Goal: Task Accomplishment & Management: Manage account settings

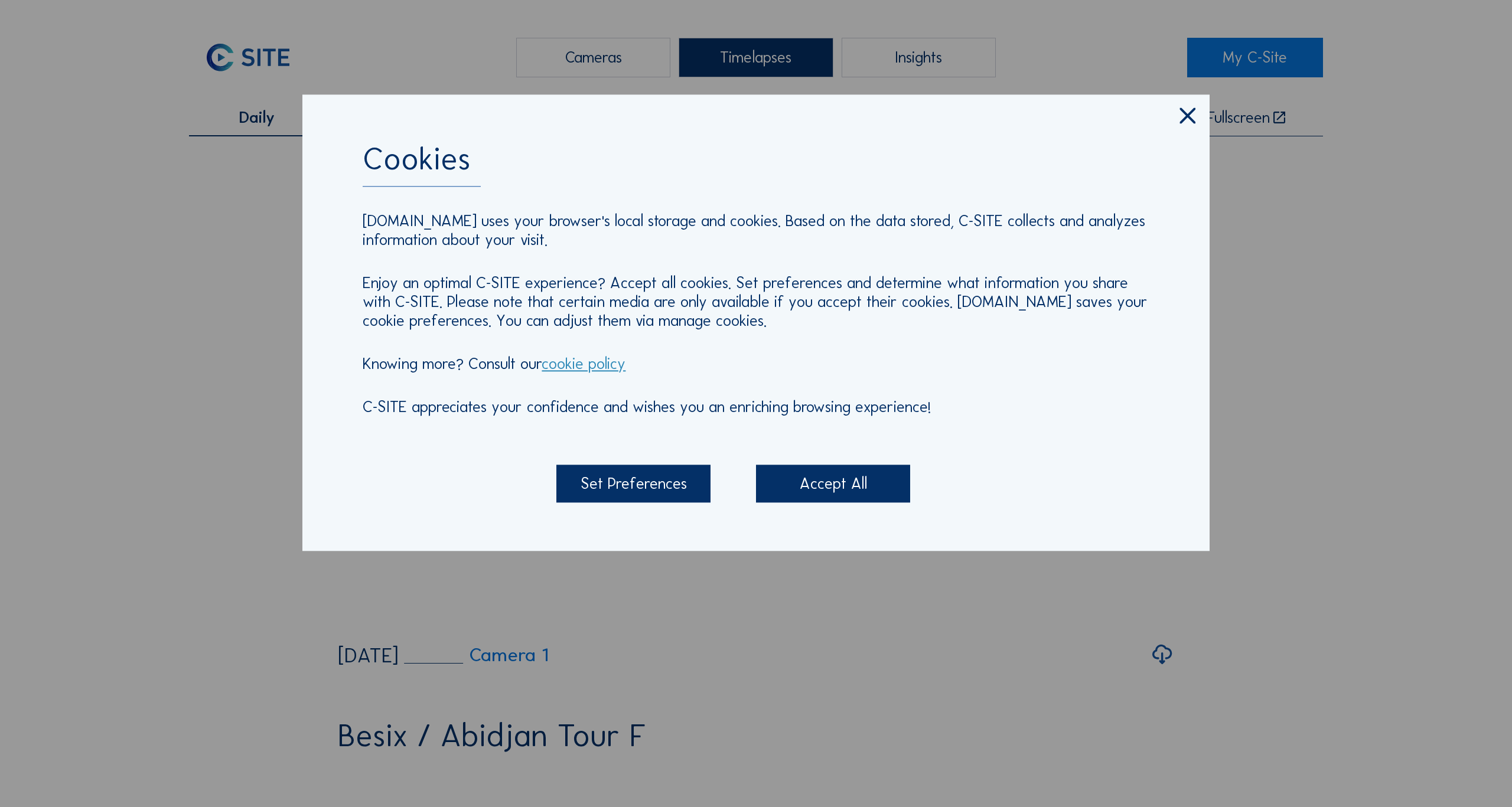
click at [828, 487] on div "Accept All" at bounding box center [833, 484] width 154 height 38
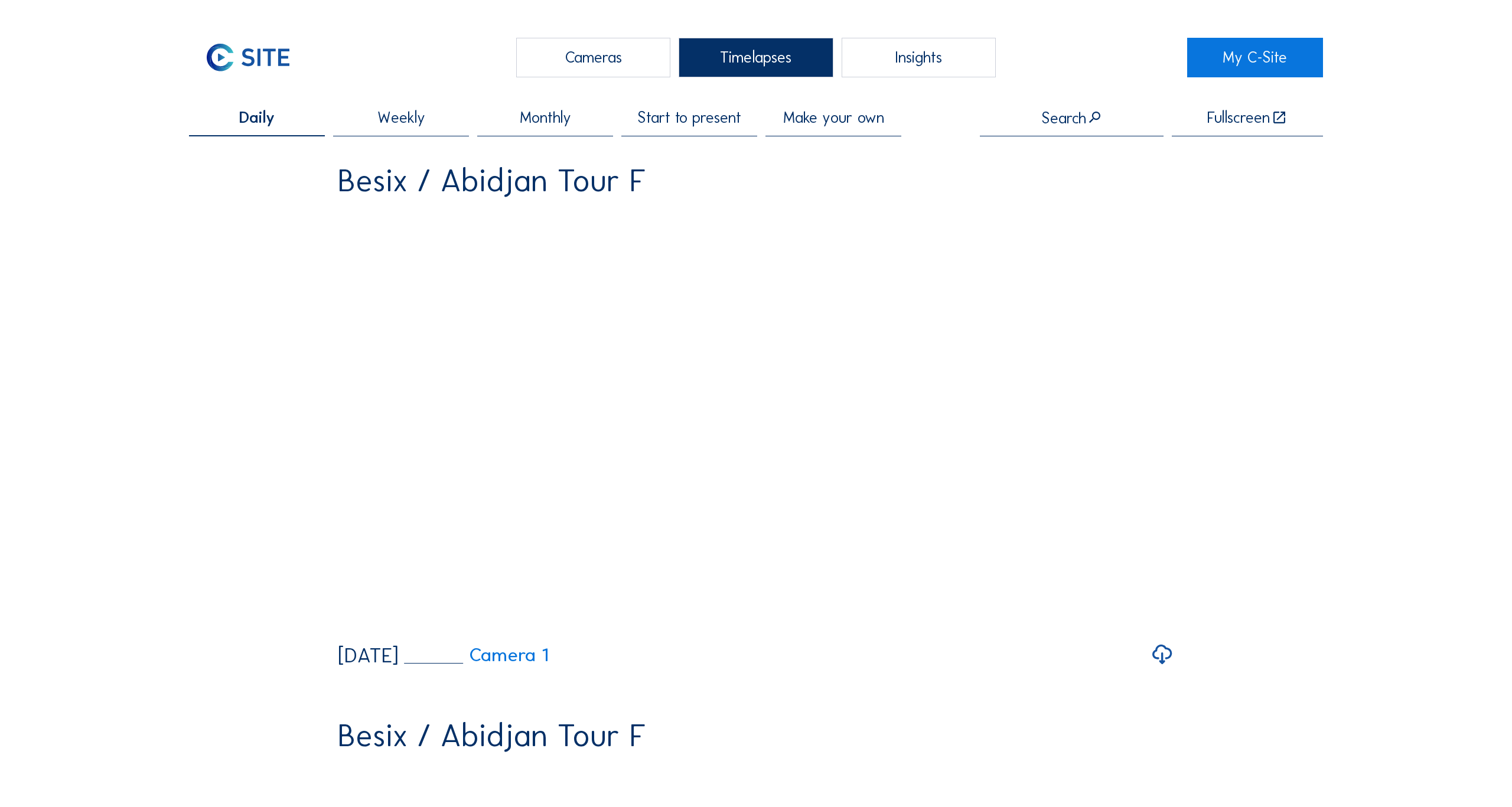
click at [1241, 53] on link "My C-Site" at bounding box center [1255, 57] width 136 height 40
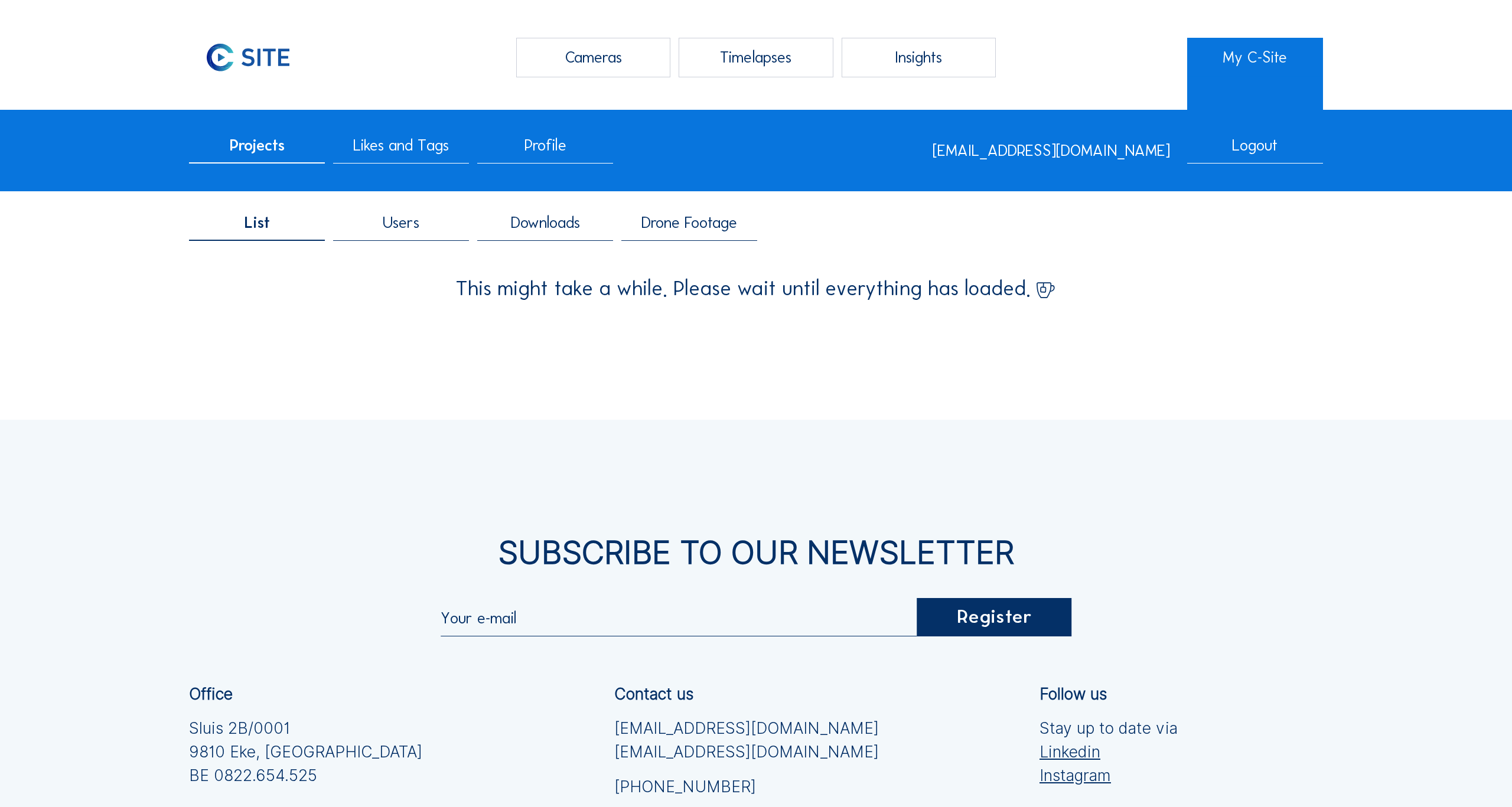
click at [673, 229] on span "Drone Footage" at bounding box center [689, 223] width 96 height 16
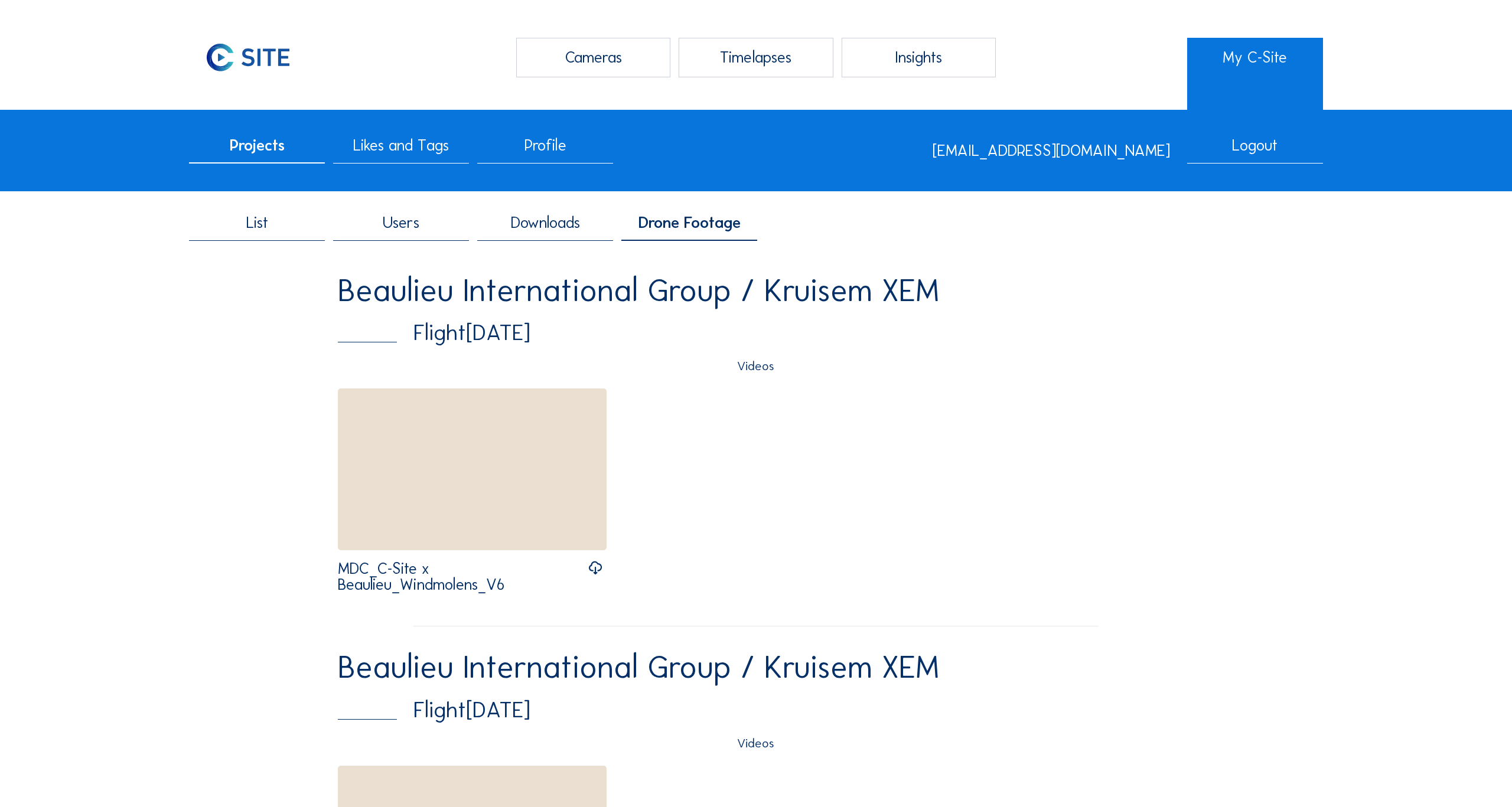
click at [605, 61] on div "Cameras" at bounding box center [594, 57] width 154 height 40
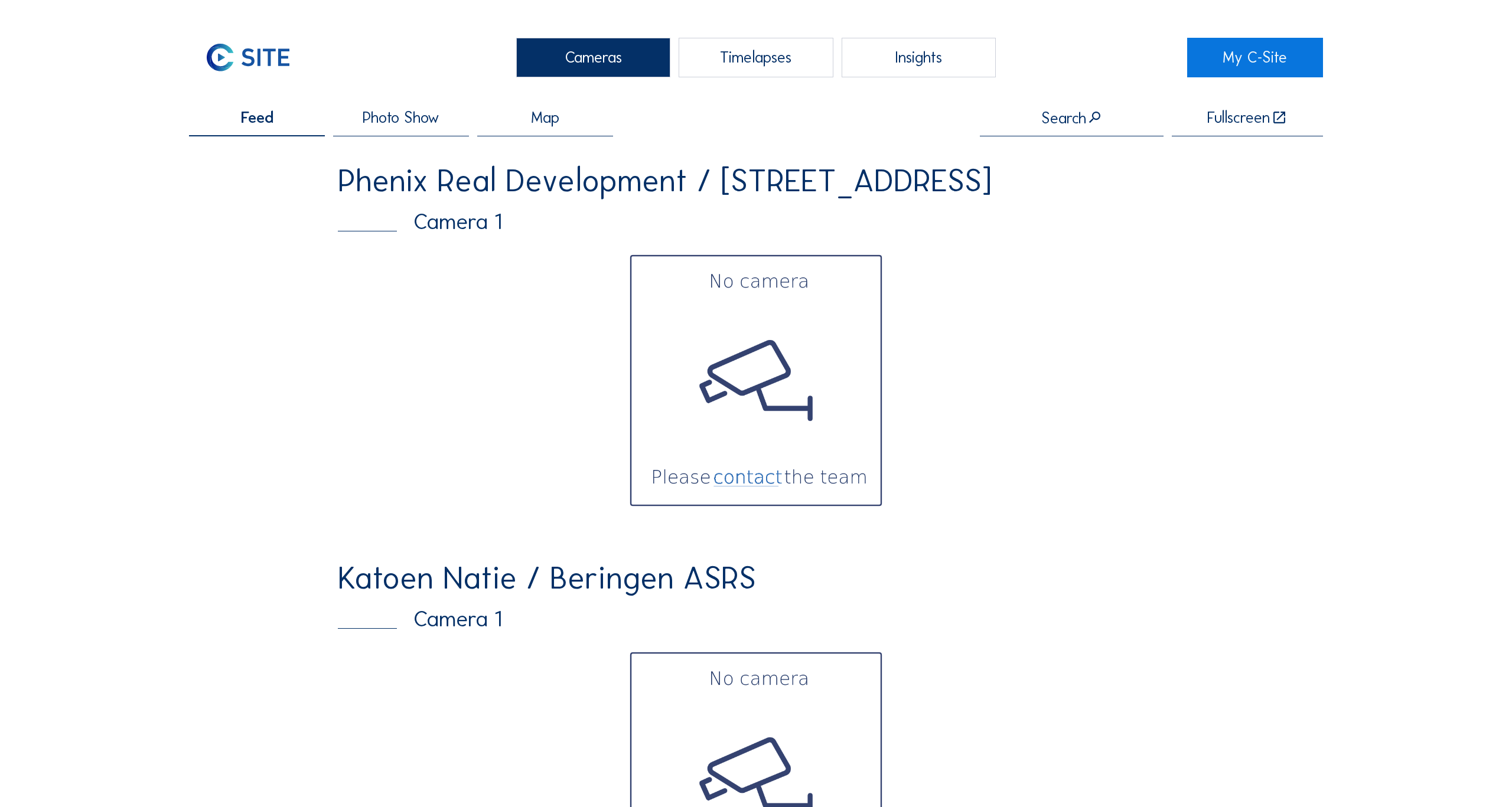
click at [461, 232] on div "Camera 1" at bounding box center [756, 222] width 836 height 22
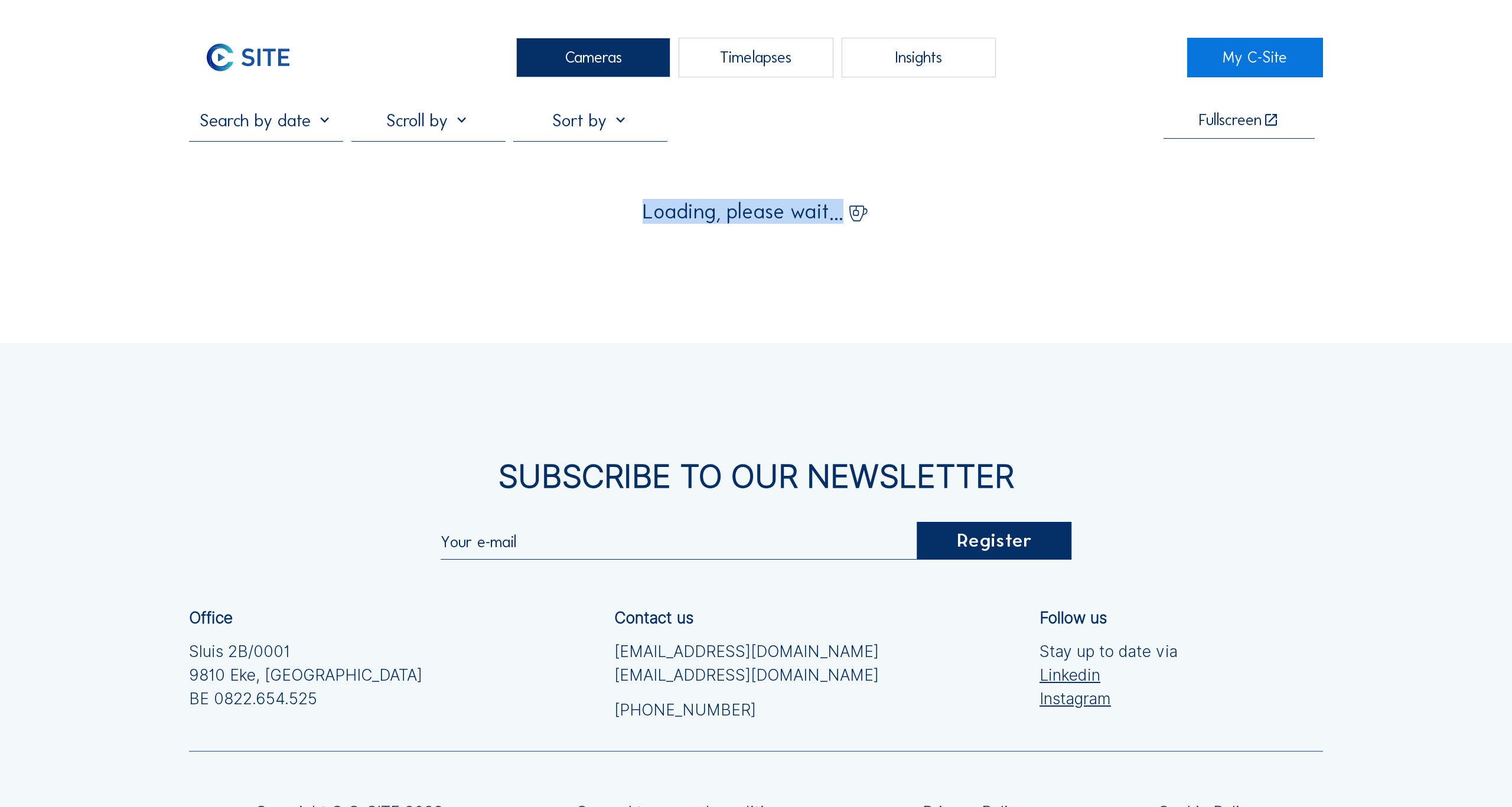
drag, startPoint x: 647, startPoint y: 215, endPoint x: 877, endPoint y: 215, distance: 230.0
click at [877, 215] on div "Loading, please wait..." at bounding box center [756, 210] width 1134 height 24
click at [922, 214] on div "Loading, please wait..." at bounding box center [756, 210] width 1134 height 24
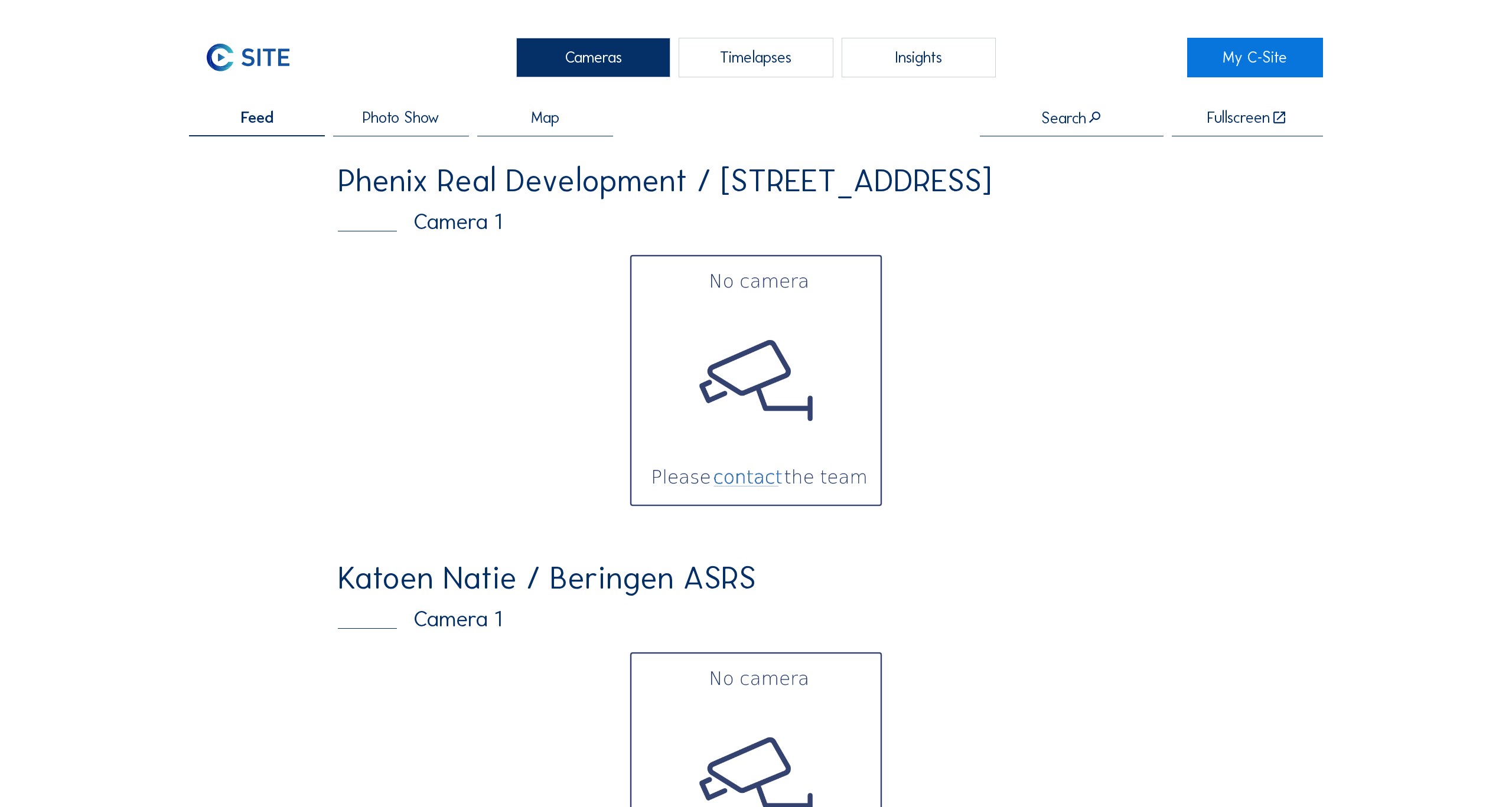
click at [771, 368] on img at bounding box center [755, 380] width 258 height 258
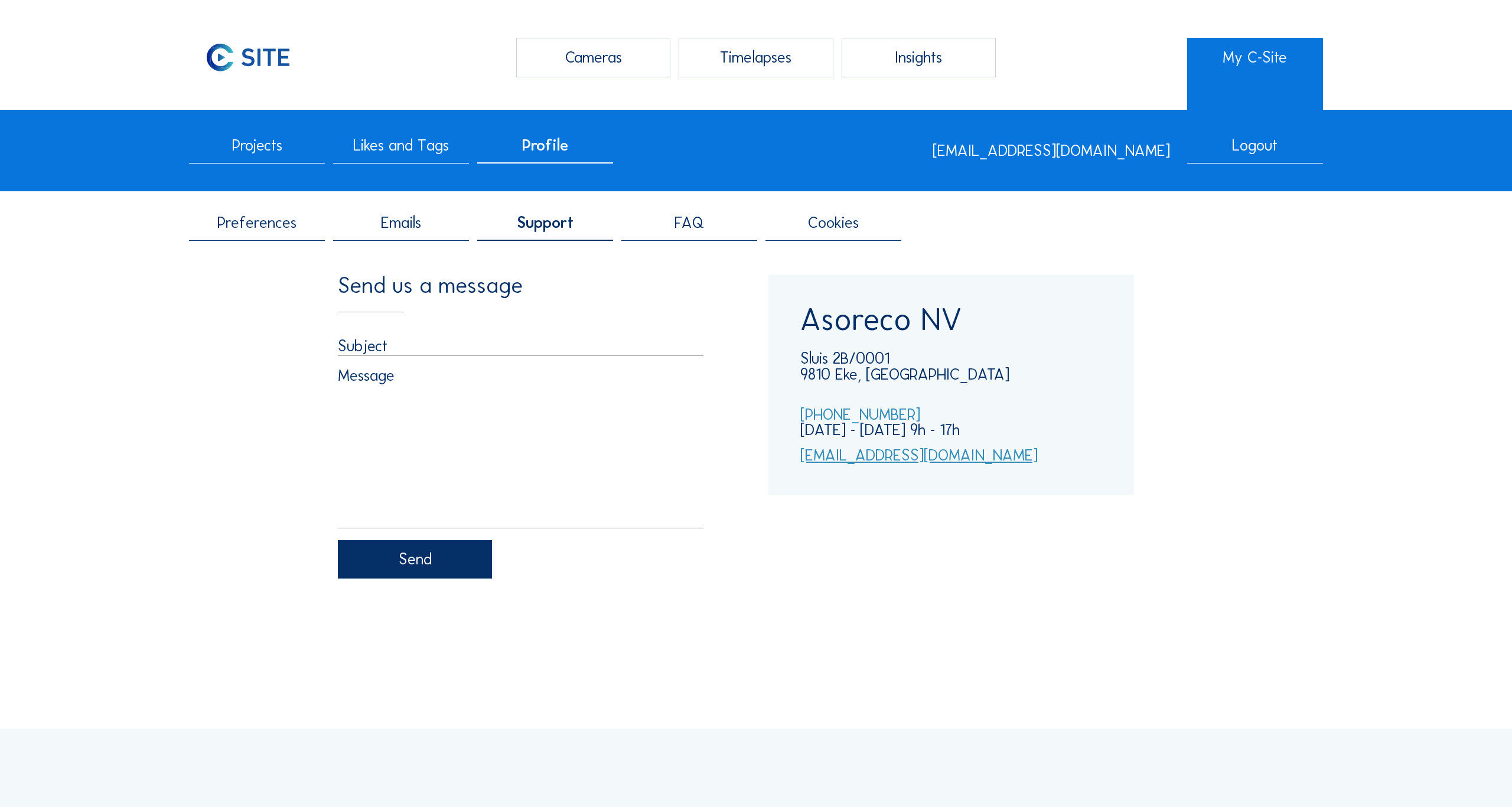
click at [608, 62] on div "Cameras" at bounding box center [594, 57] width 154 height 40
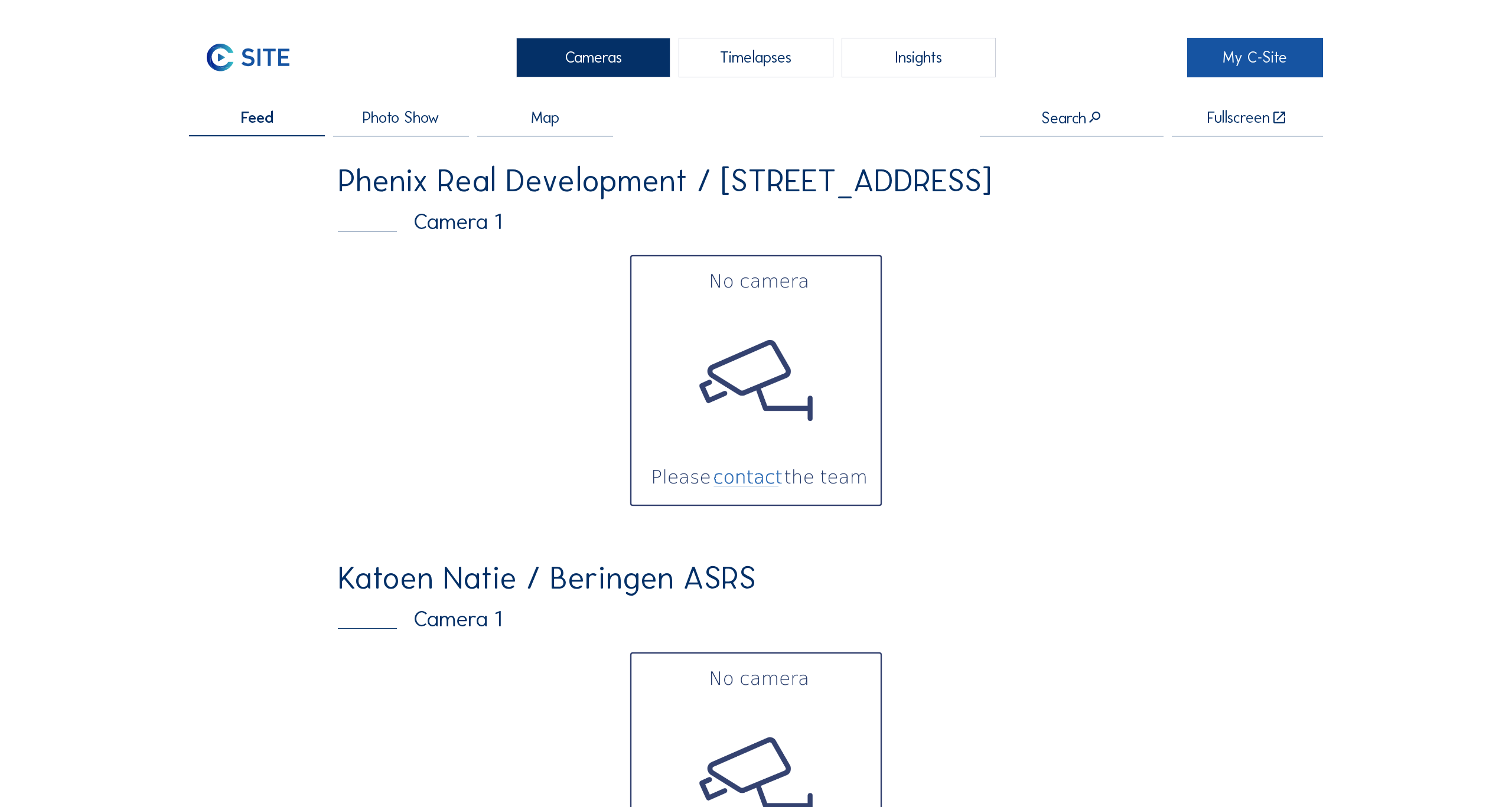
click at [1238, 58] on link "My C-Site" at bounding box center [1255, 57] width 136 height 40
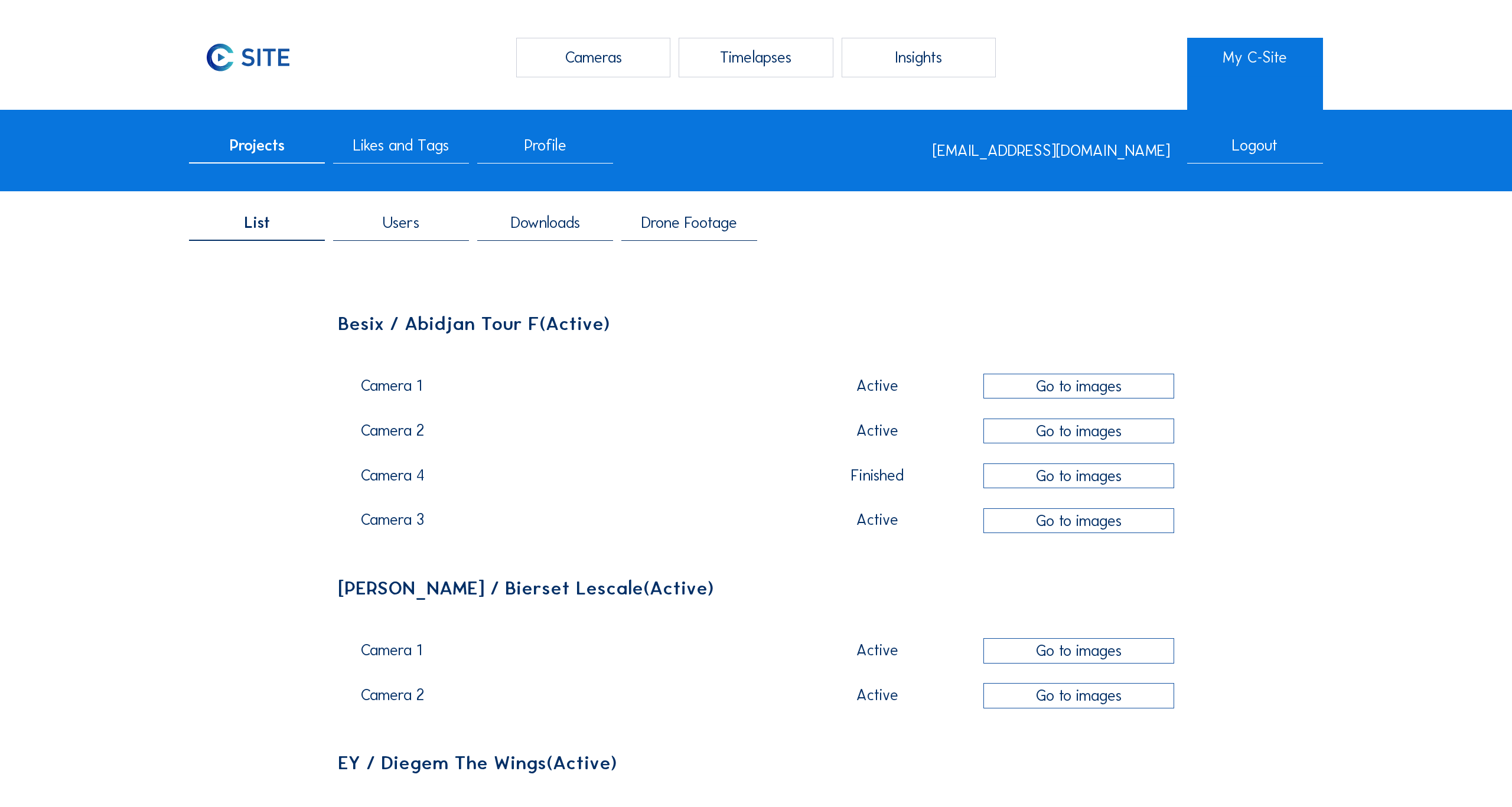
click at [697, 229] on span "Drone Footage" at bounding box center [689, 223] width 96 height 16
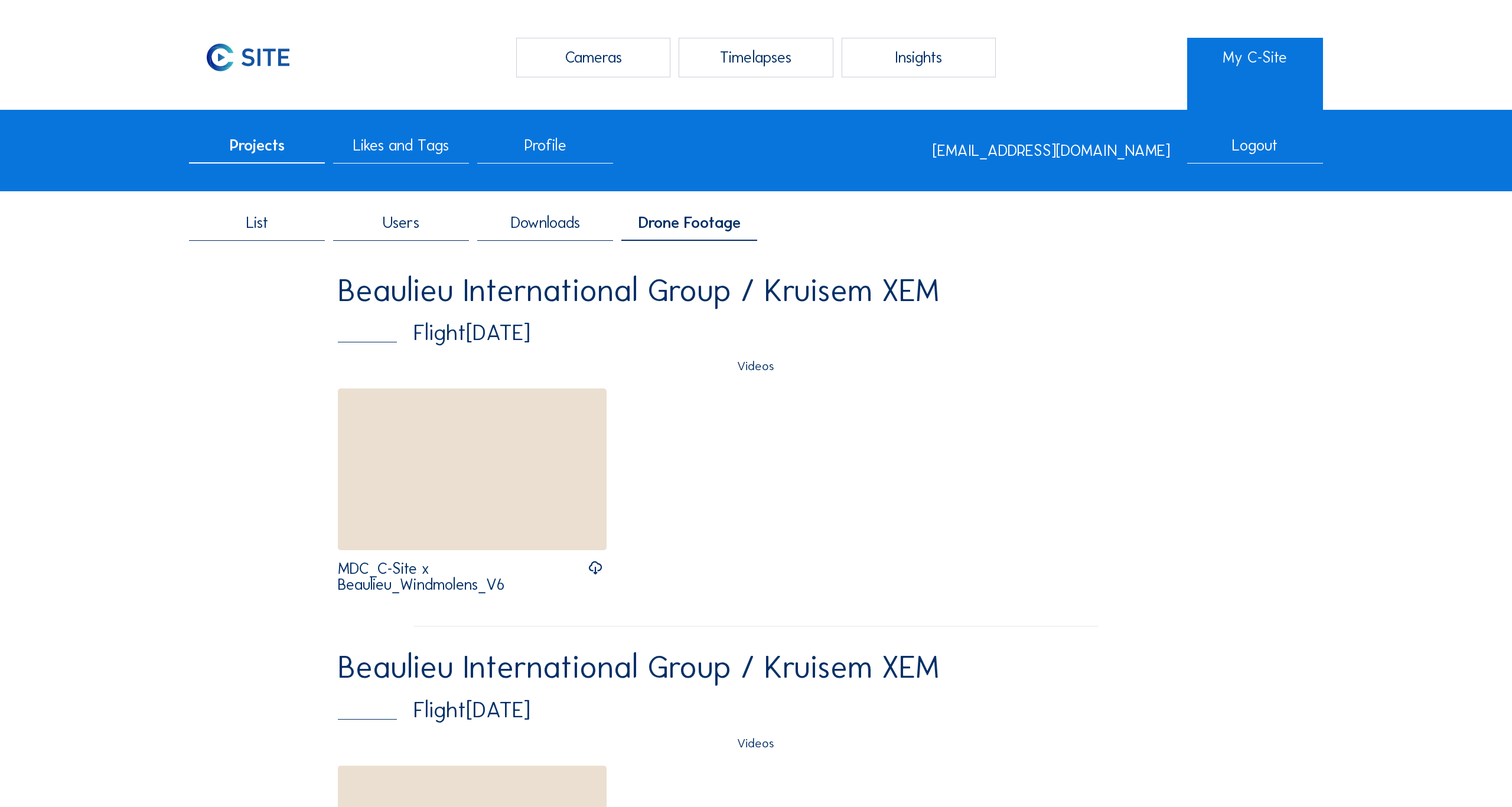
click at [404, 227] on span "Users" at bounding box center [401, 223] width 37 height 16
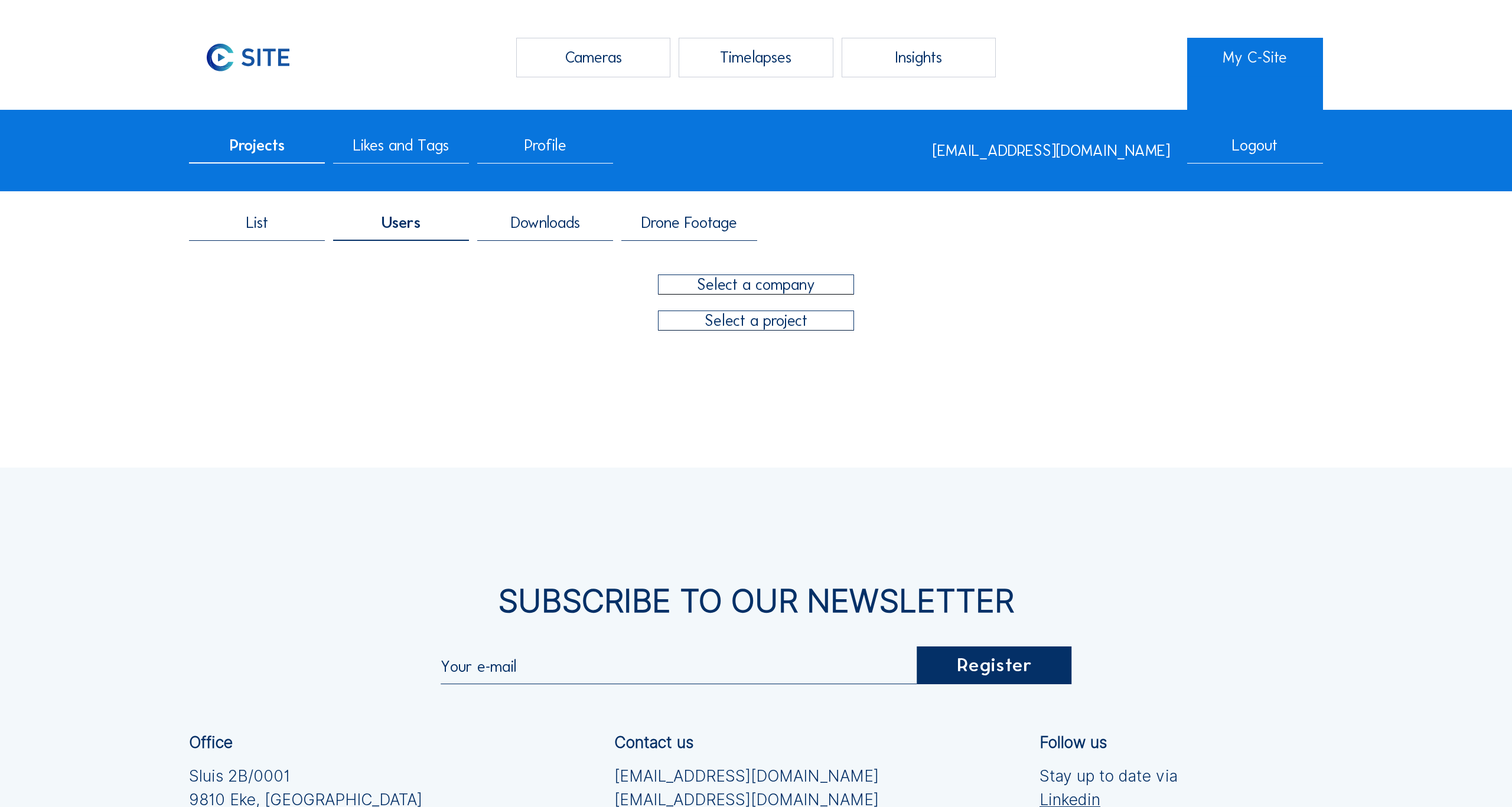
click at [763, 290] on div at bounding box center [757, 284] width 196 height 19
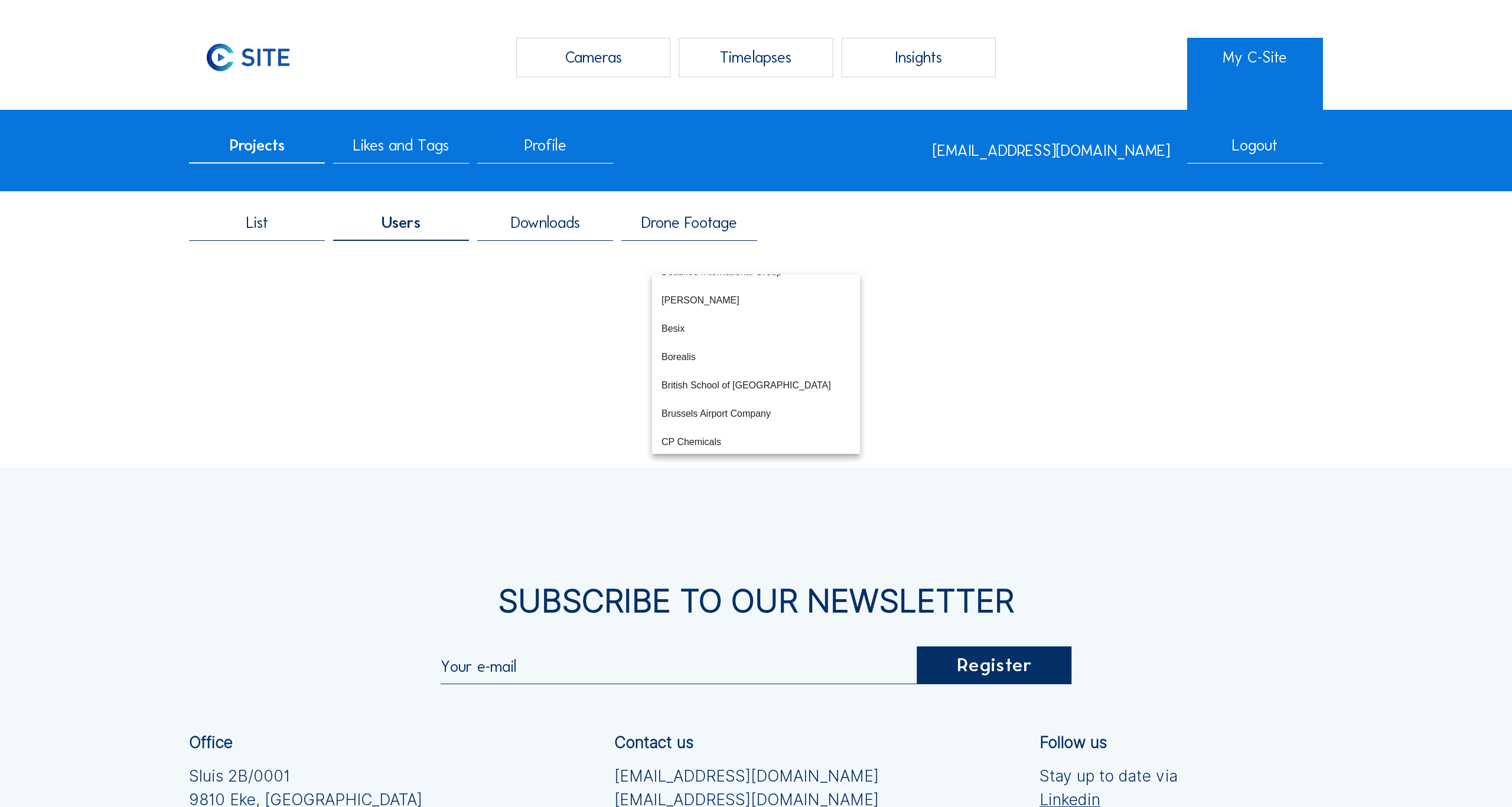
click at [1235, 346] on div "List Users Downloads Drone Footage" at bounding box center [756, 272] width 1134 height 148
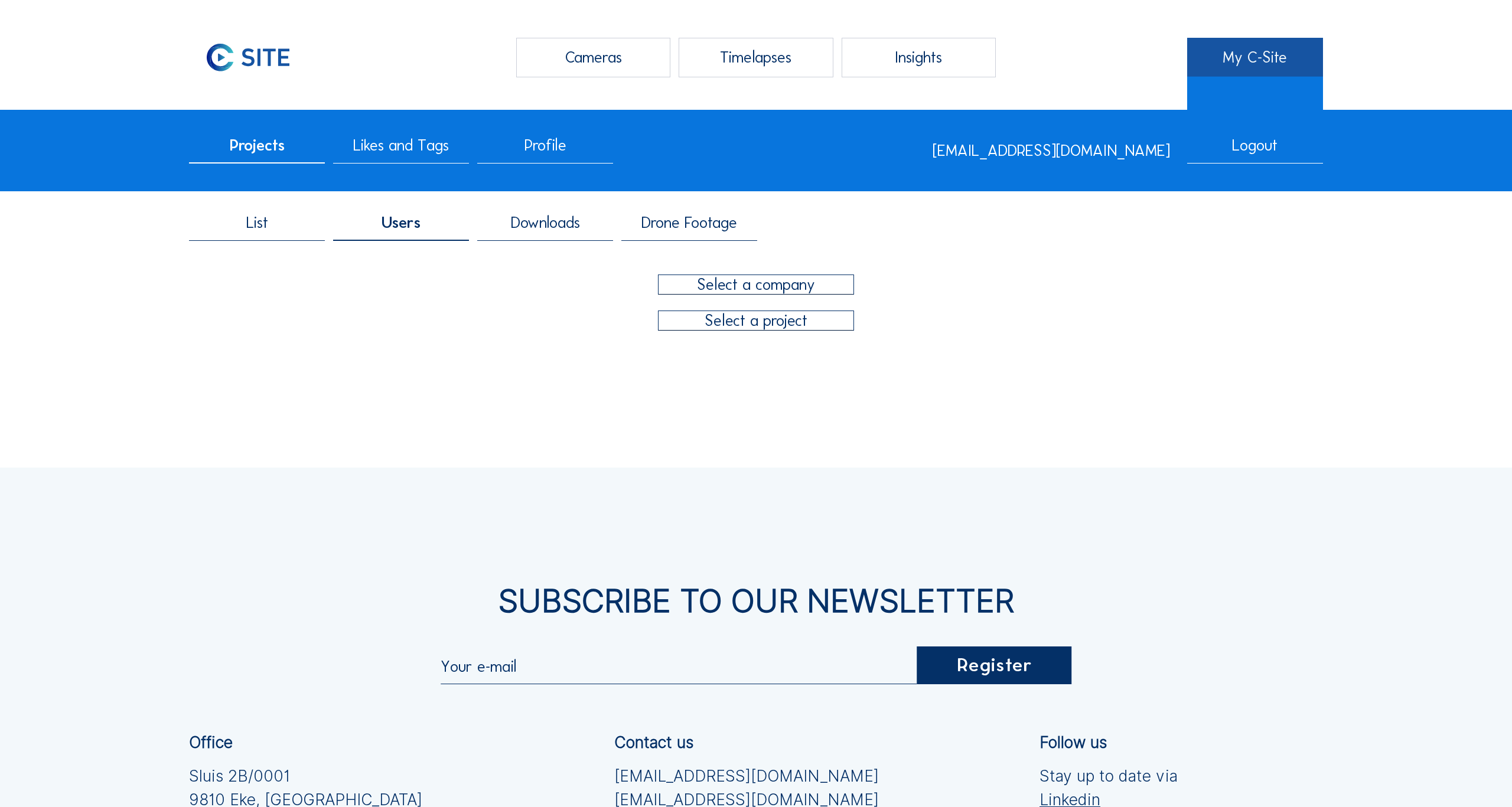
click at [1246, 63] on link "My C-Site" at bounding box center [1255, 57] width 136 height 40
click at [701, 226] on span "Drone Footage" at bounding box center [689, 223] width 96 height 16
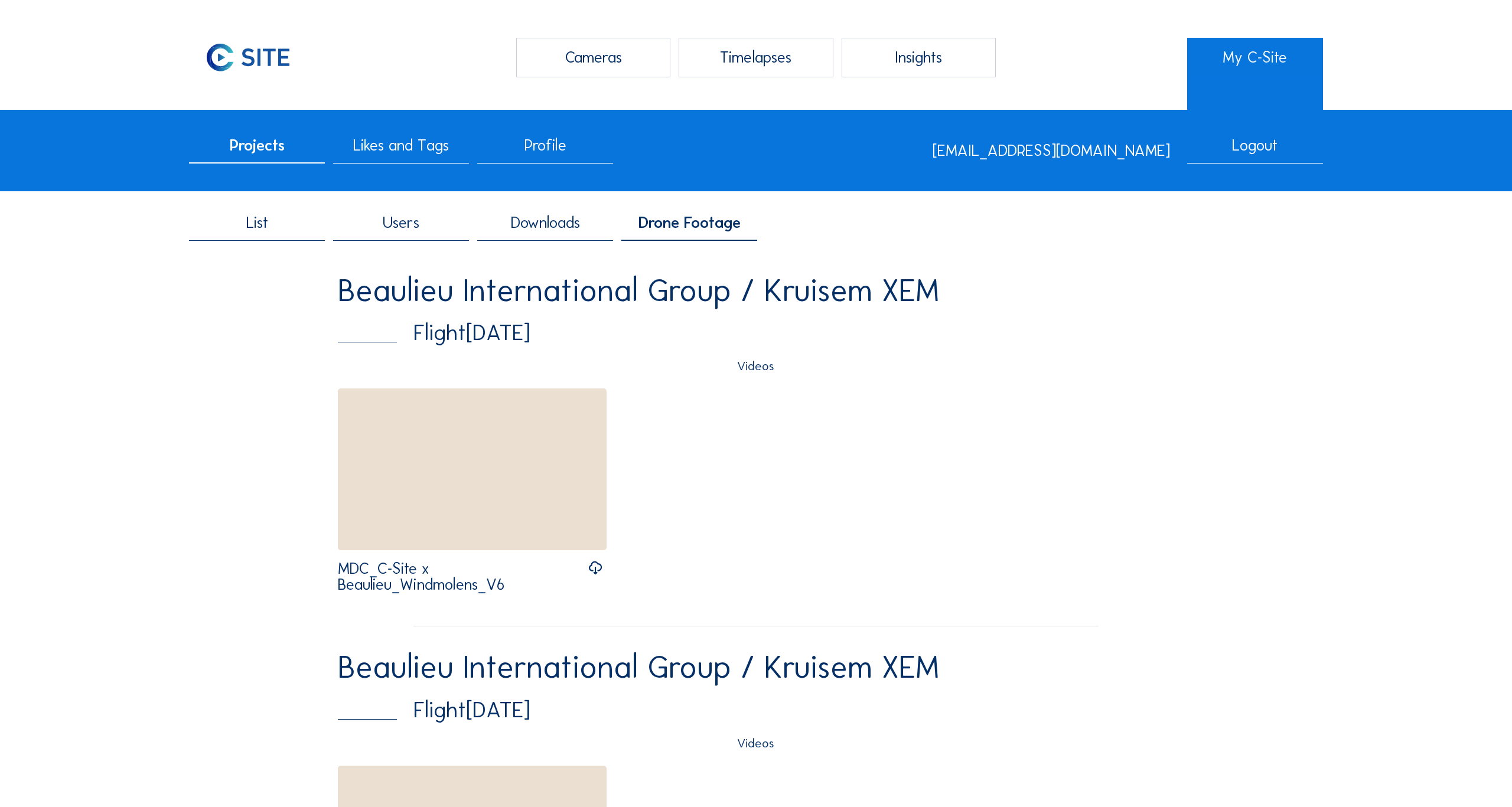
click at [587, 59] on div "Cameras" at bounding box center [594, 57] width 154 height 40
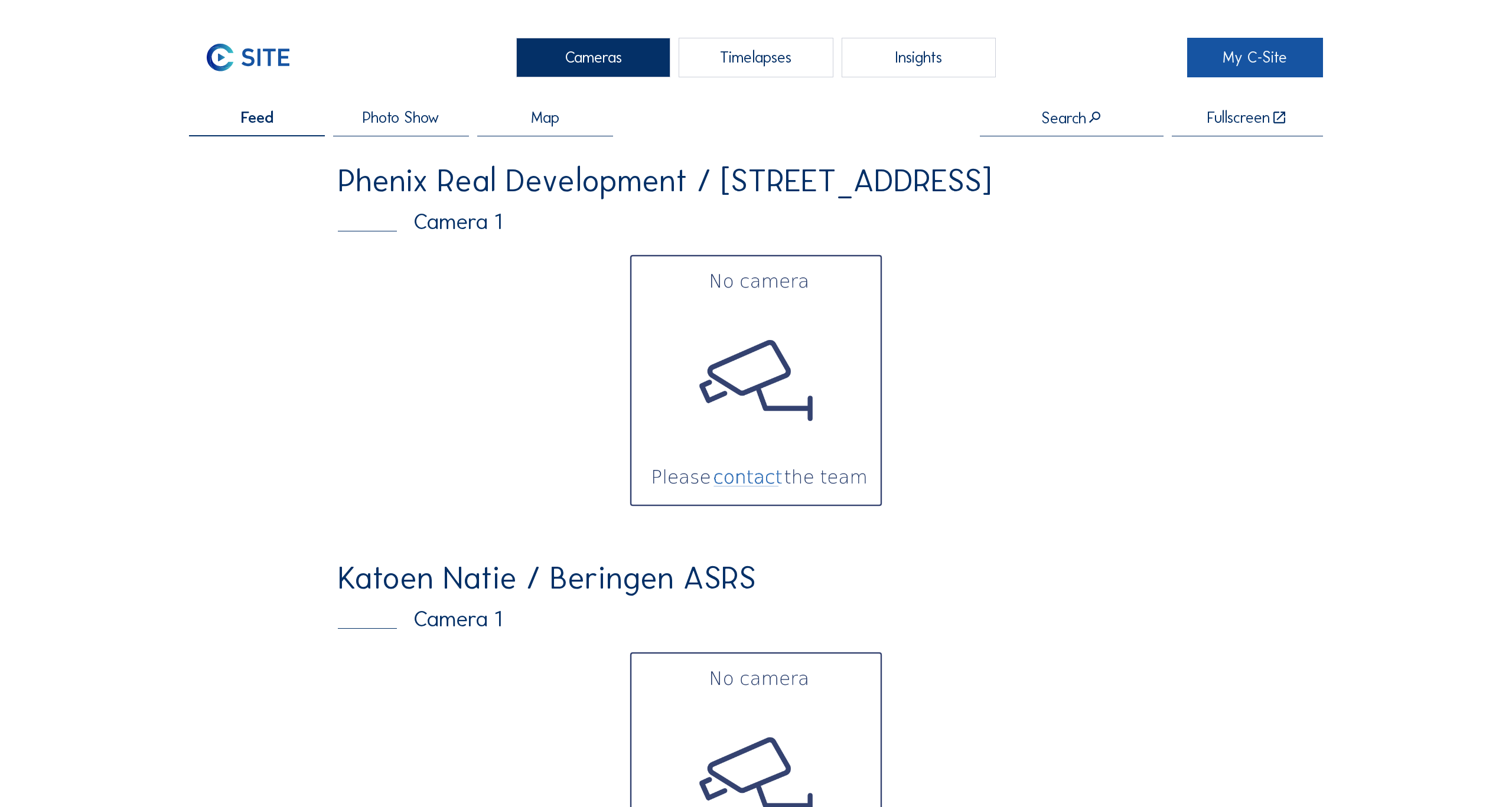
click at [1258, 55] on link "My C-Site" at bounding box center [1255, 57] width 136 height 40
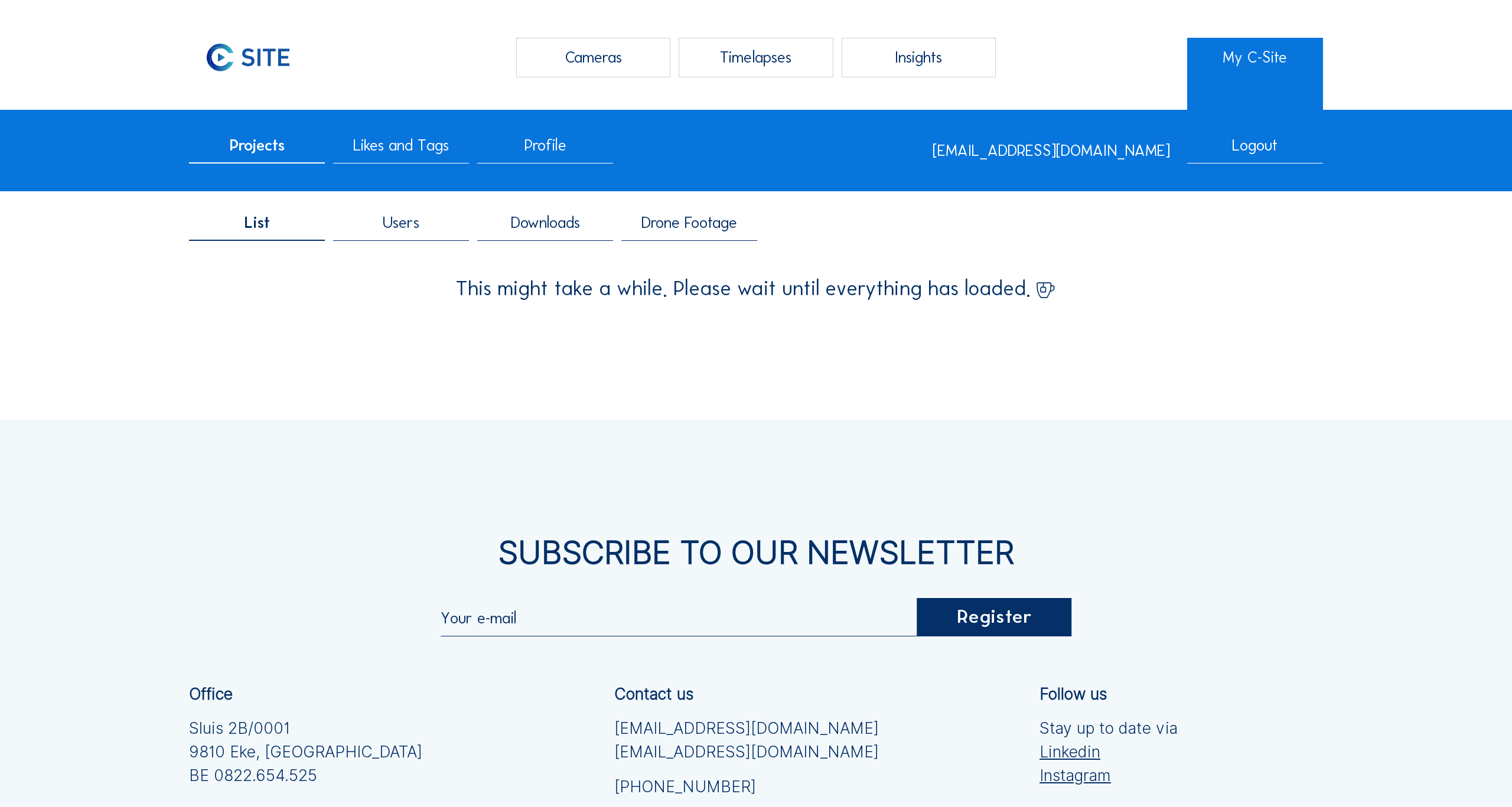
click at [409, 225] on span "Users" at bounding box center [401, 223] width 37 height 16
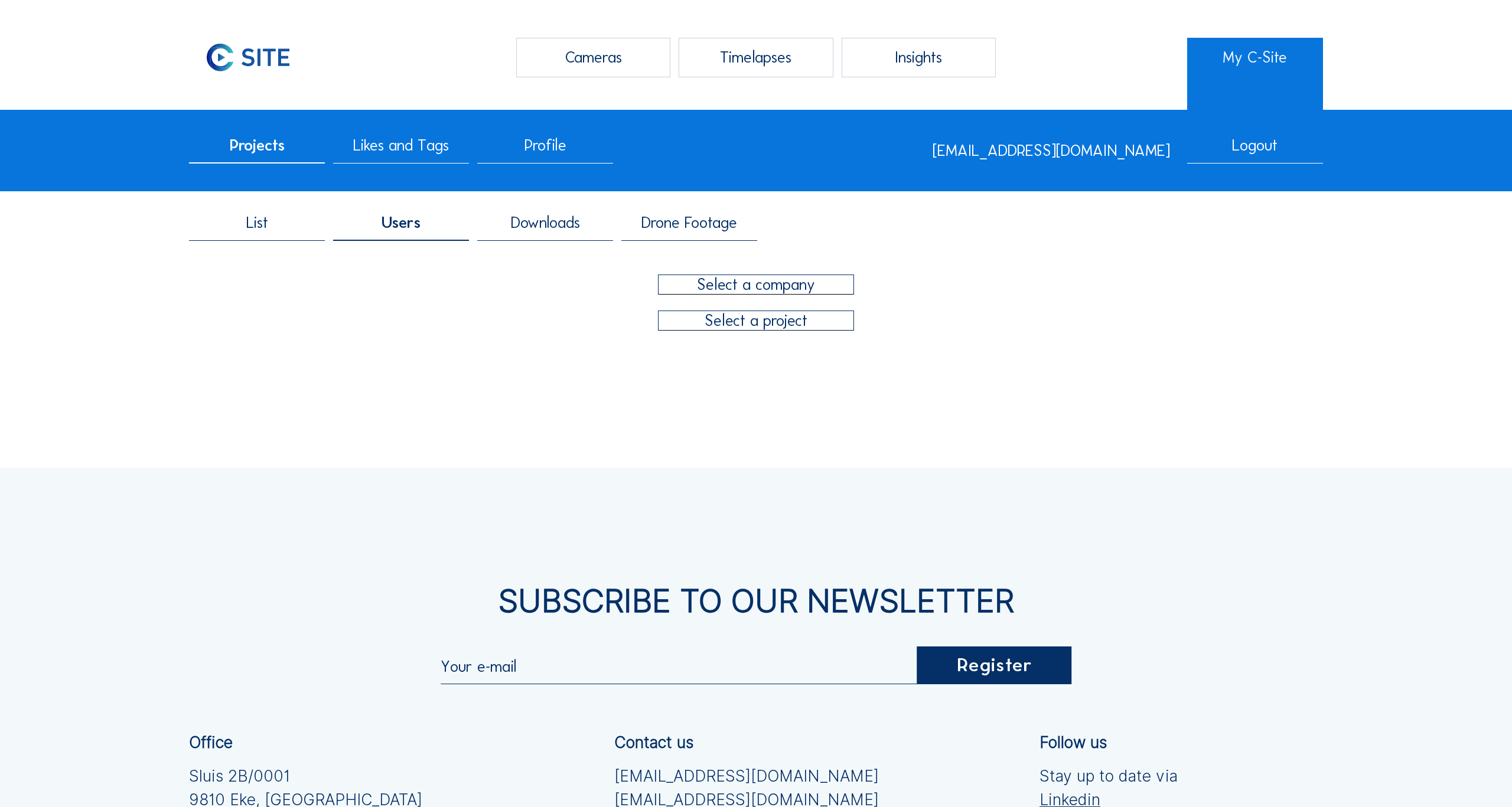
click at [738, 286] on div at bounding box center [757, 284] width 196 height 19
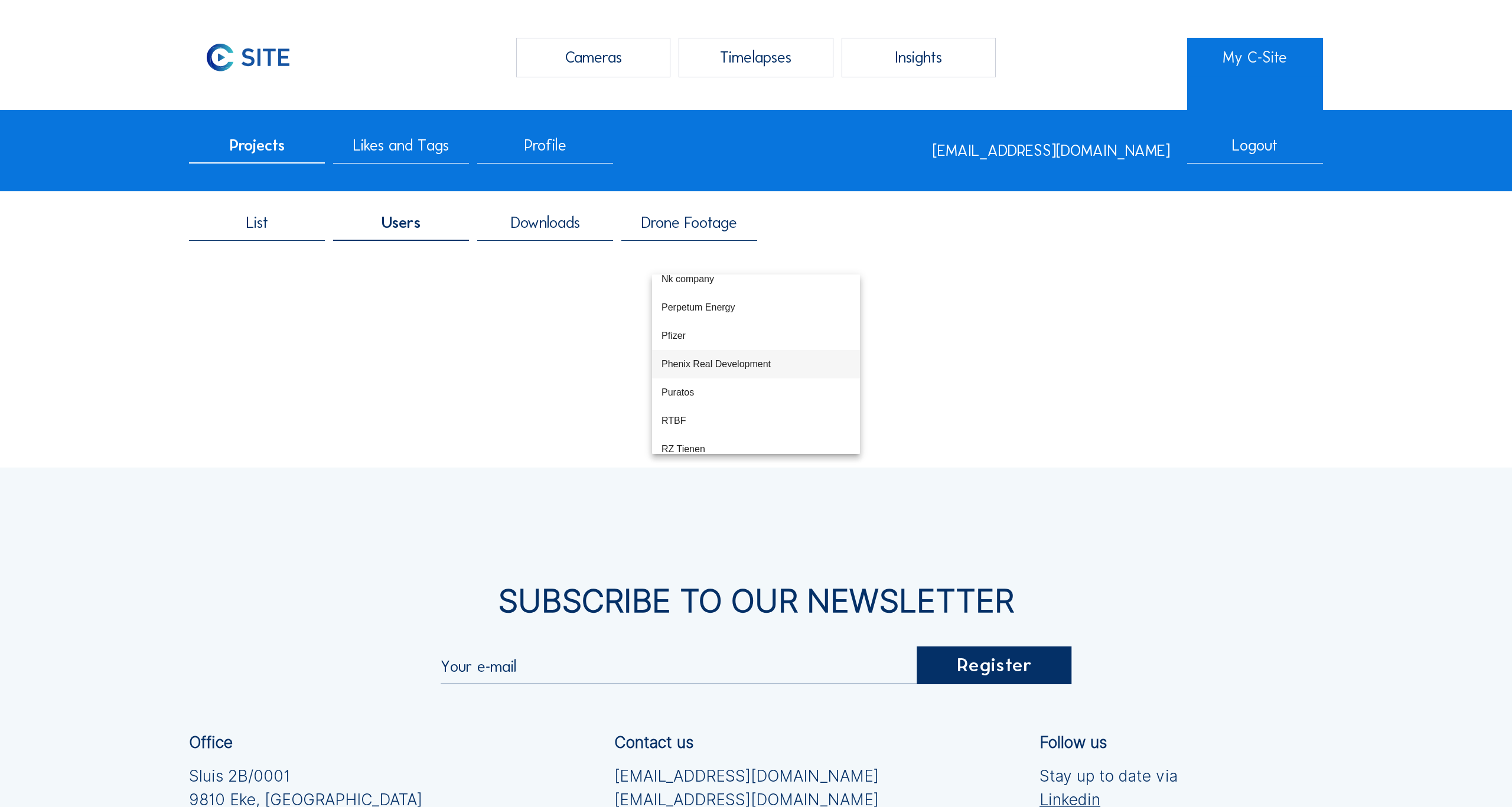
click at [734, 363] on div "Phenix Real Development" at bounding box center [756, 363] width 189 height 11
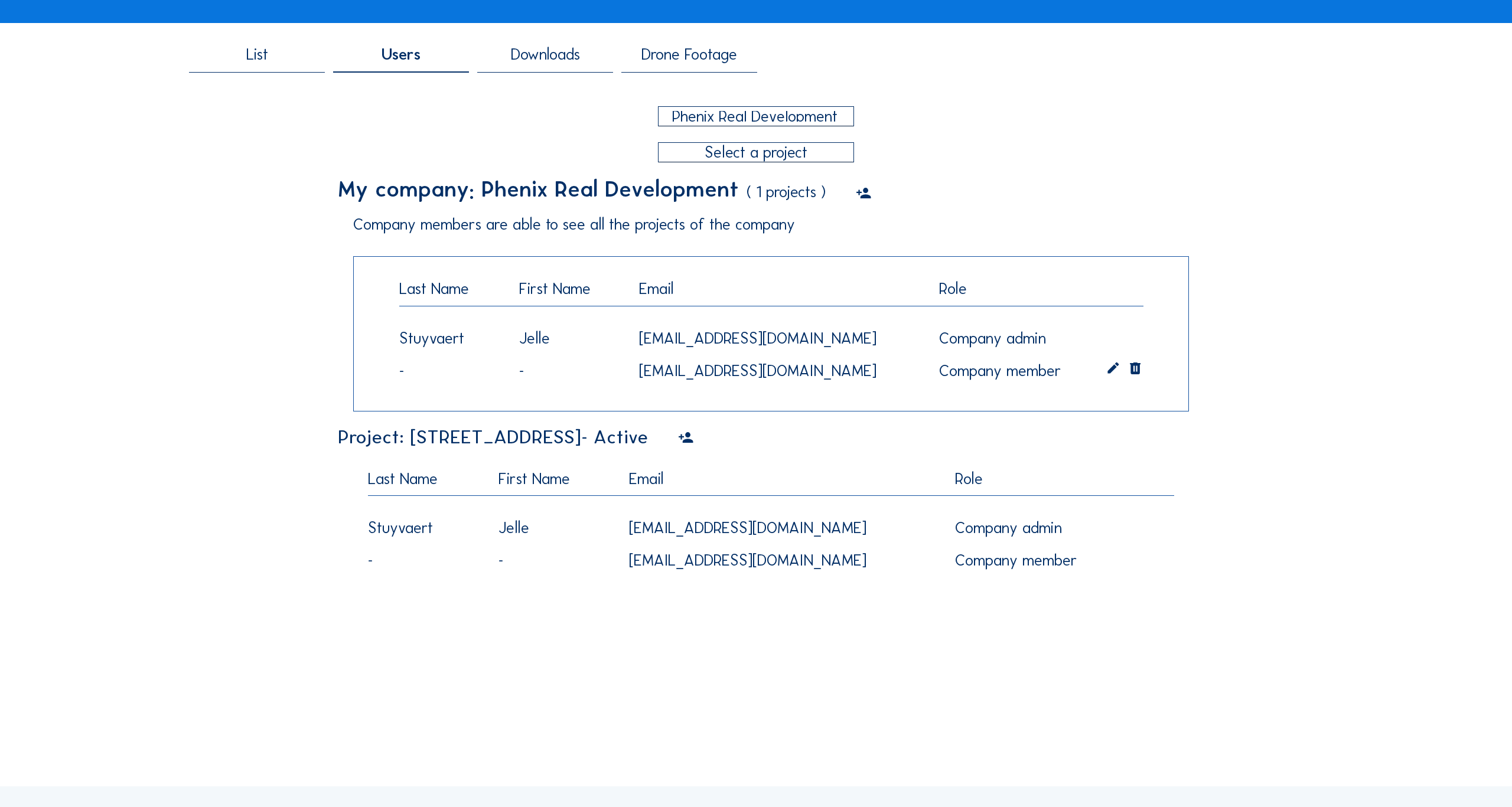
scroll to position [244, 0]
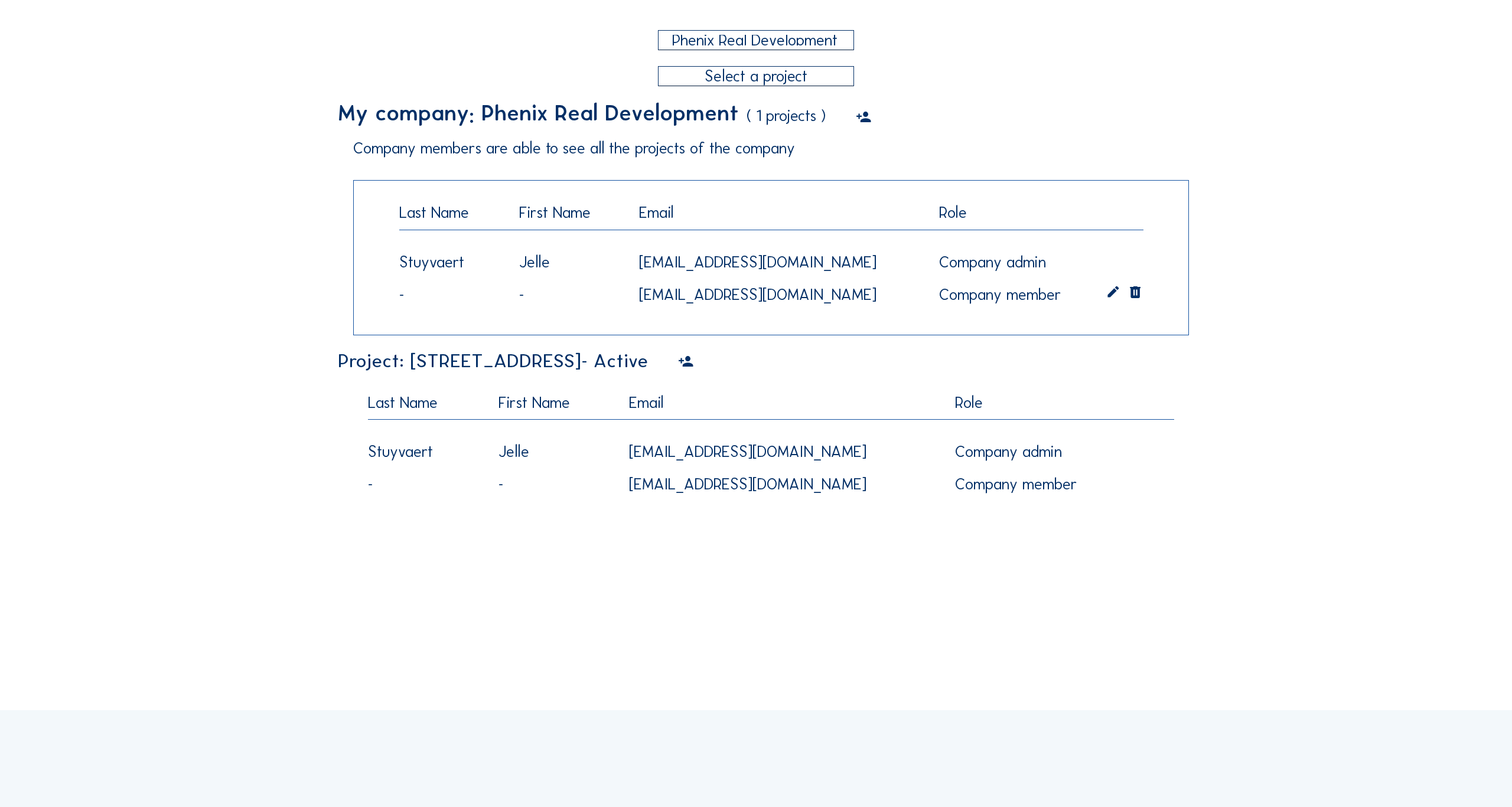
click at [695, 363] on icon at bounding box center [686, 361] width 16 height 19
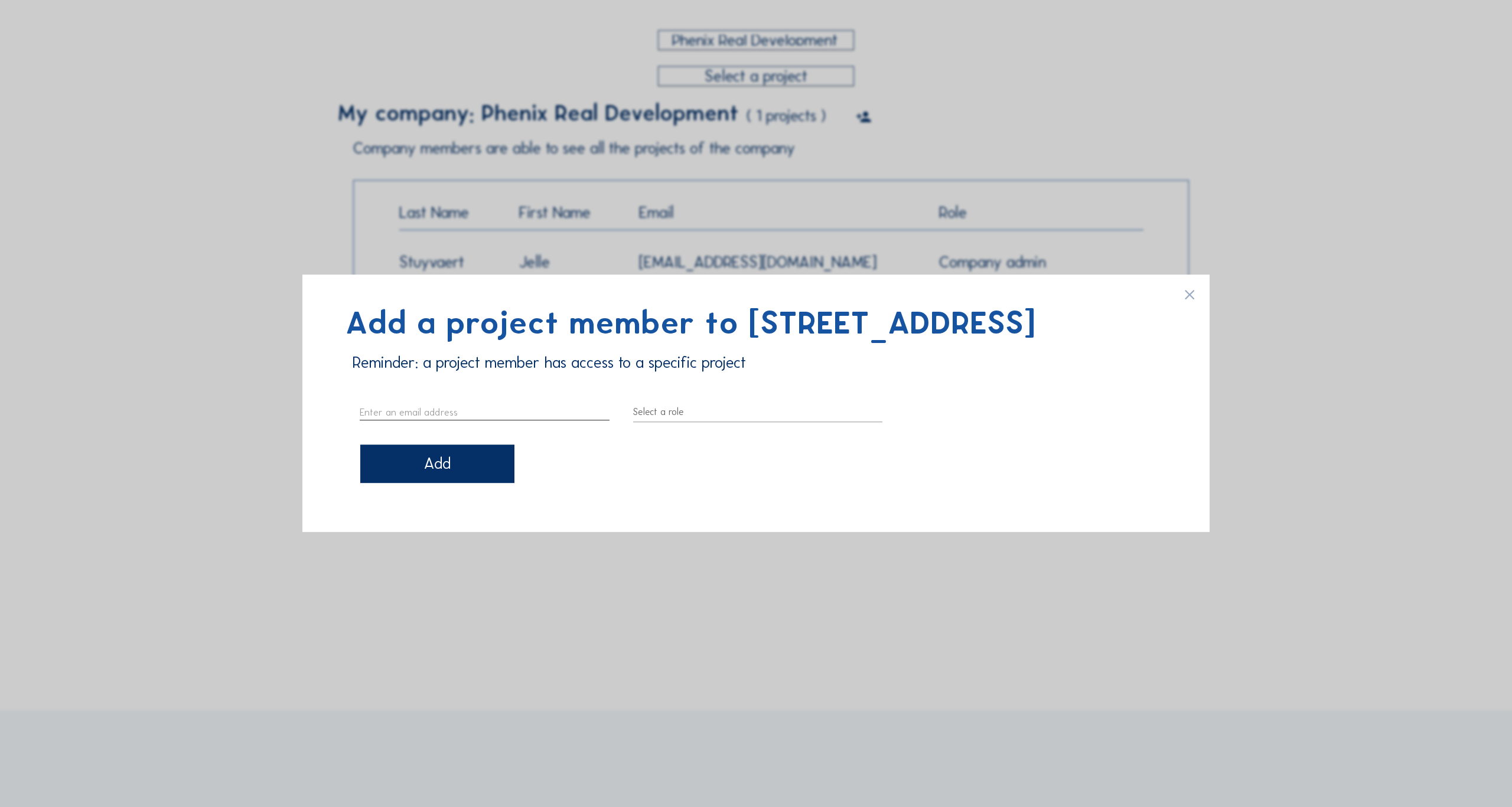
paste input "C-SITE Support [DATE] 8:26 AM ([DATE]) to me Hi [PERSON_NAME], Kun jij deze op …"
type input "C-SITE Support [DATE] 8:26 AM ([DATE]) to me Hi [PERSON_NAME], Kun jij deze op …"
paste input "[EMAIL_ADDRESS][DOMAIN_NAME]"
type input "[EMAIL_ADDRESS][DOMAIN_NAME]"
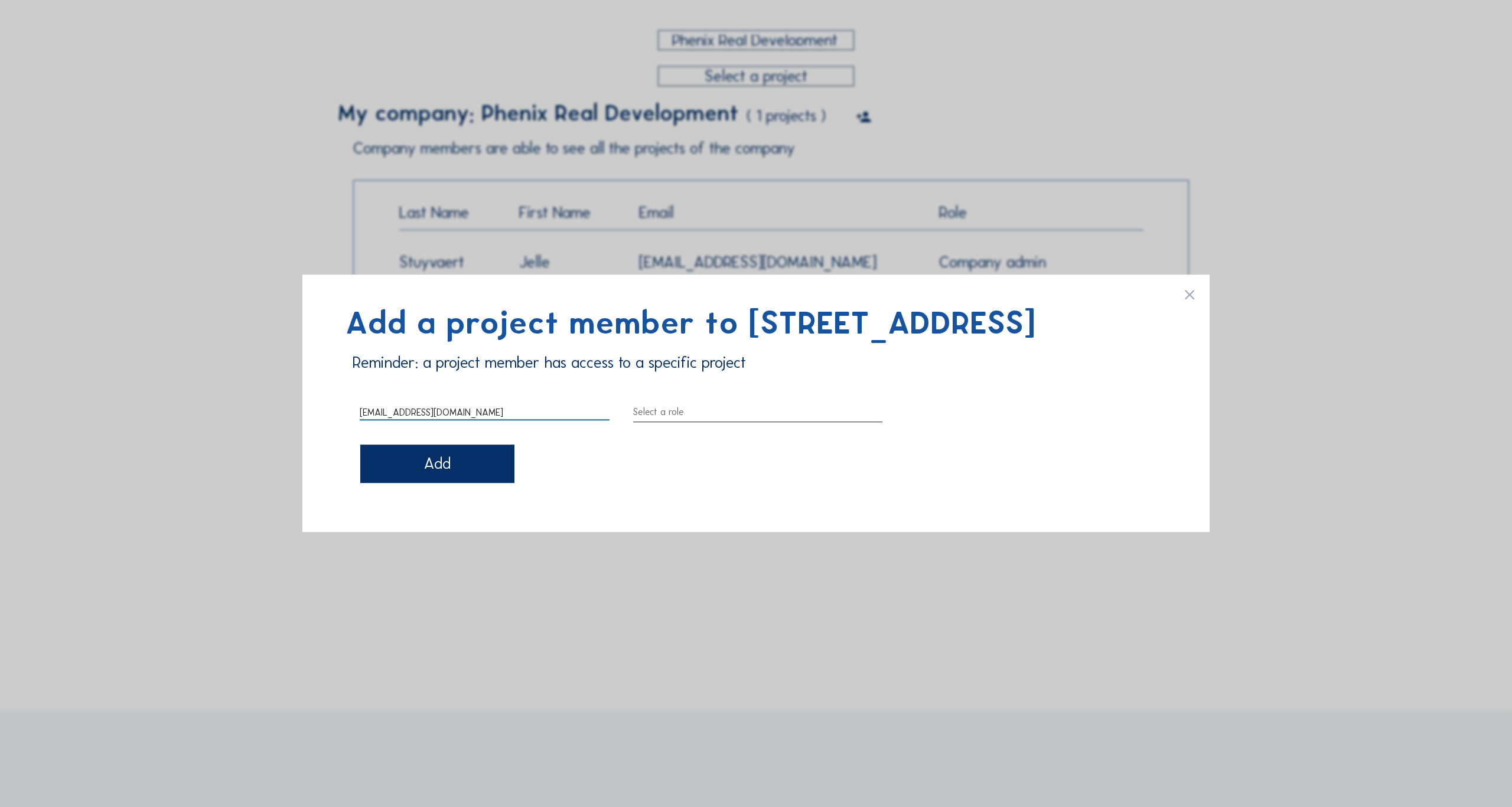
click at [676, 421] on div at bounding box center [758, 411] width 250 height 19
click at [680, 471] on div "Project member" at bounding box center [758, 465] width 231 height 11
click at [445, 483] on div "Add" at bounding box center [437, 464] width 154 height 38
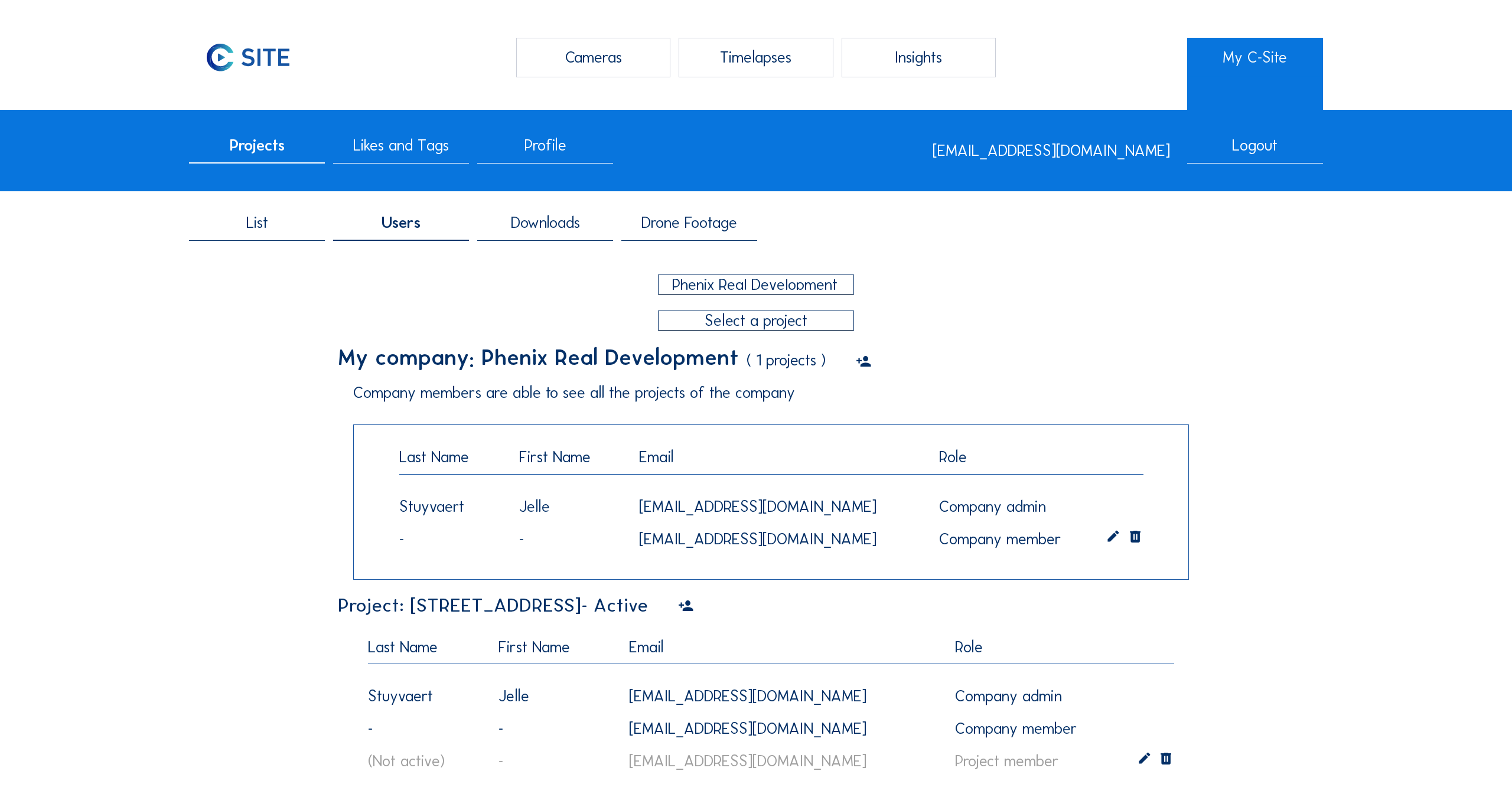
click at [683, 227] on span "Drone Footage" at bounding box center [689, 223] width 96 height 16
